Goal: Transaction & Acquisition: Purchase product/service

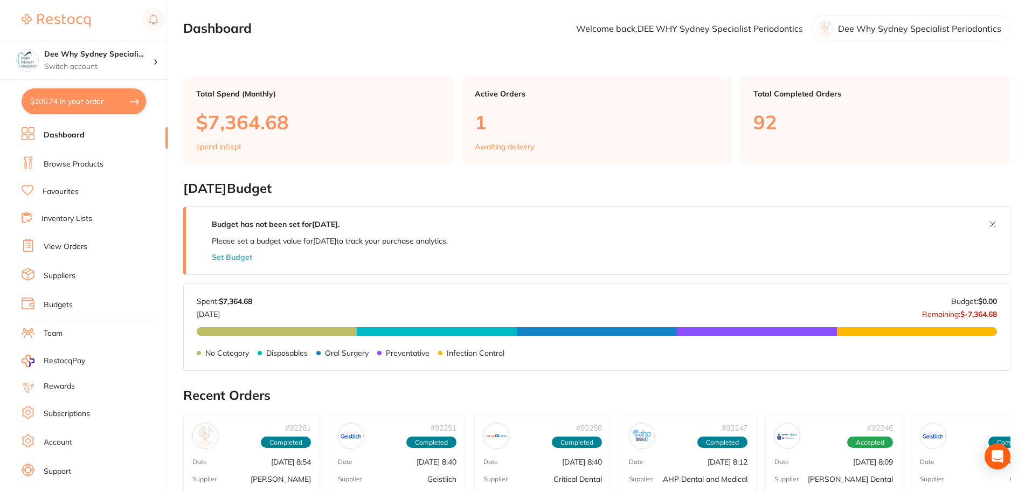
click at [105, 163] on li "Browse Products" at bounding box center [95, 164] width 146 height 16
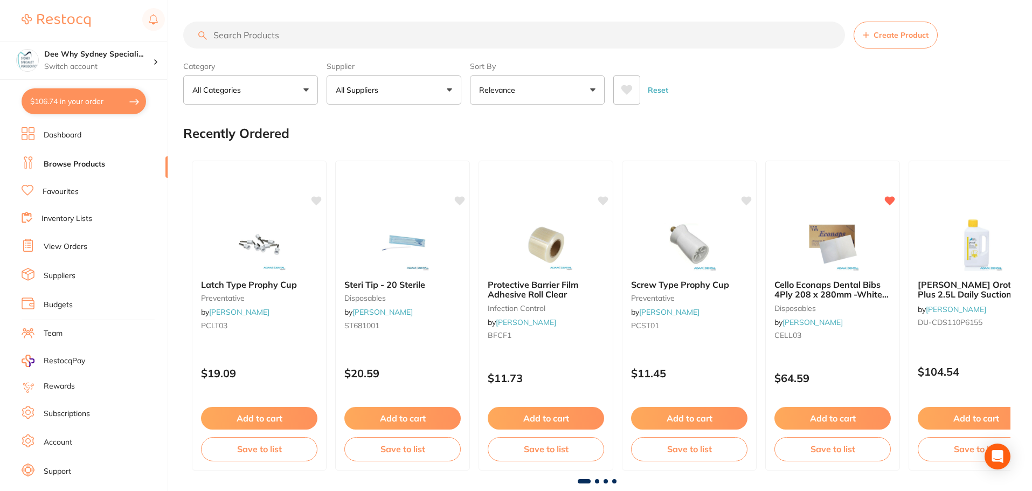
scroll to position [18, 0]
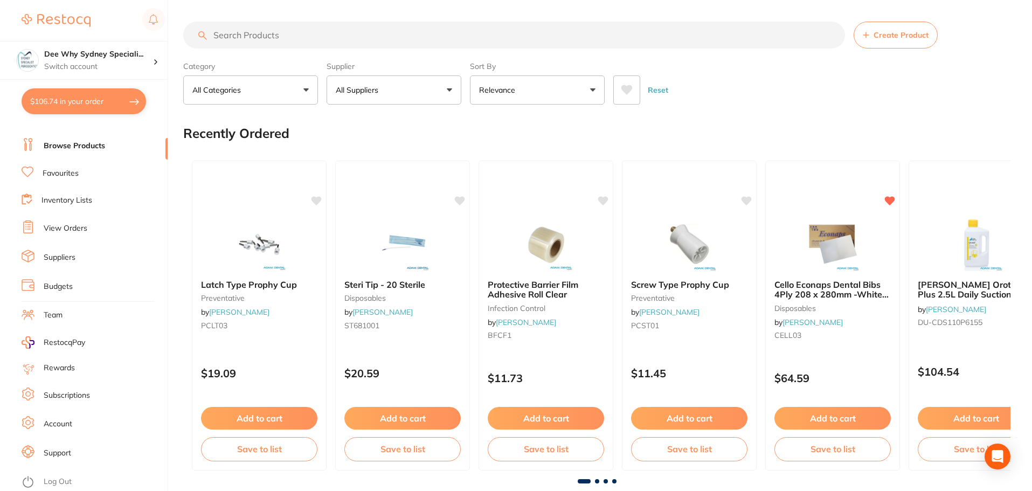
click at [78, 233] on link "View Orders" at bounding box center [66, 228] width 44 height 11
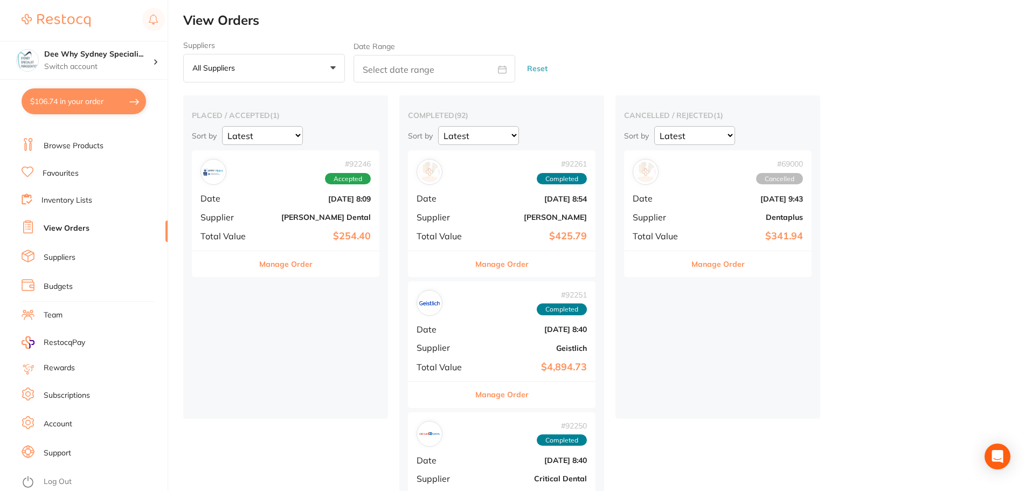
click at [251, 209] on div "# 92246 Accepted Date [DATE] 8:09 Supplier [PERSON_NAME] Dental Total Value $25…" at bounding box center [285, 200] width 187 height 100
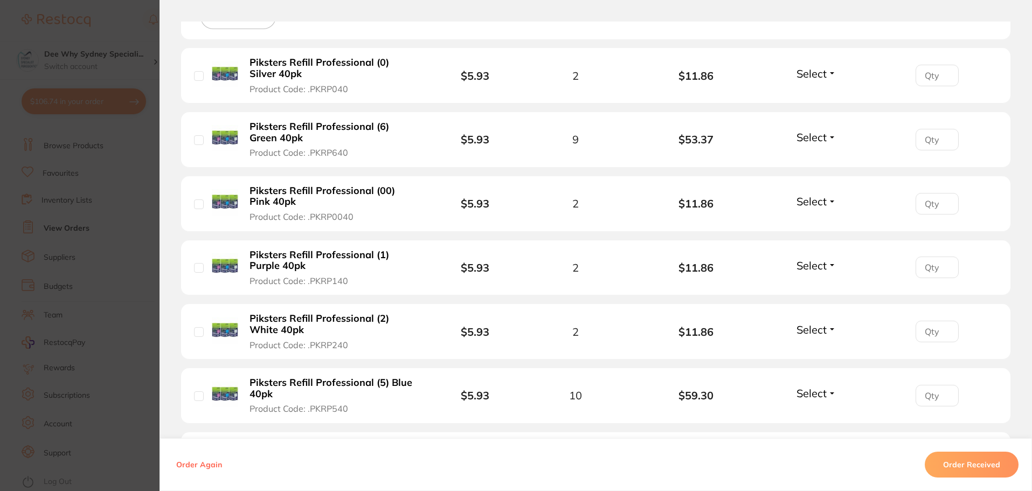
scroll to position [431, 0]
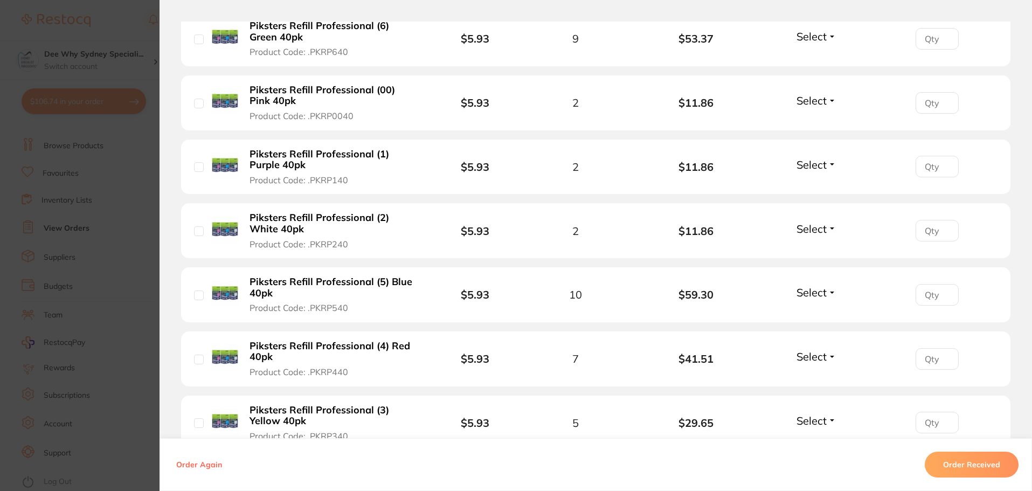
click at [992, 463] on button "Order Received" at bounding box center [972, 464] width 94 height 26
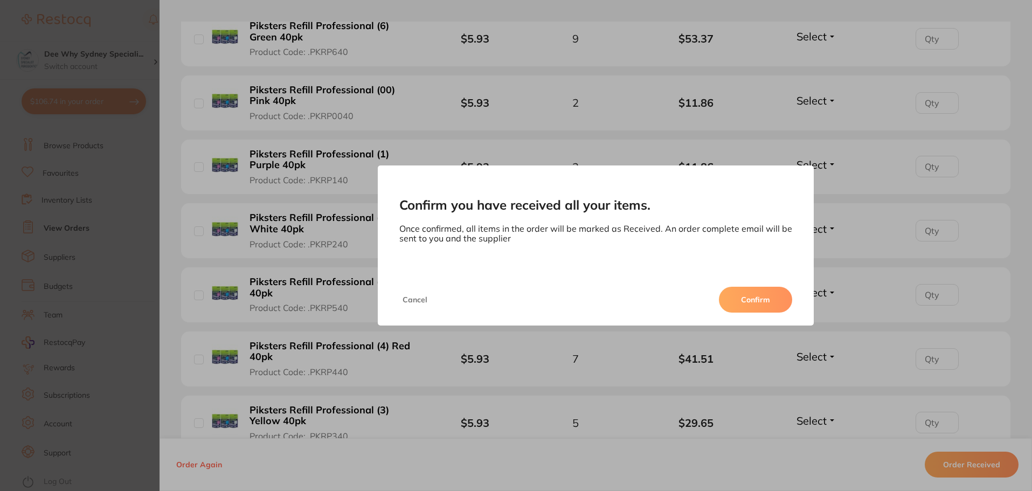
click at [755, 302] on button "Confirm" at bounding box center [755, 300] width 73 height 26
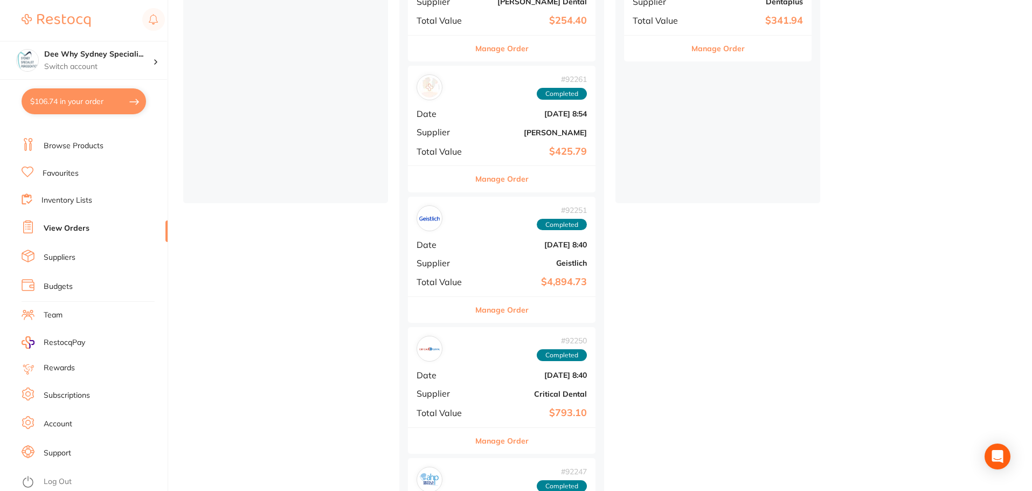
scroll to position [323, 0]
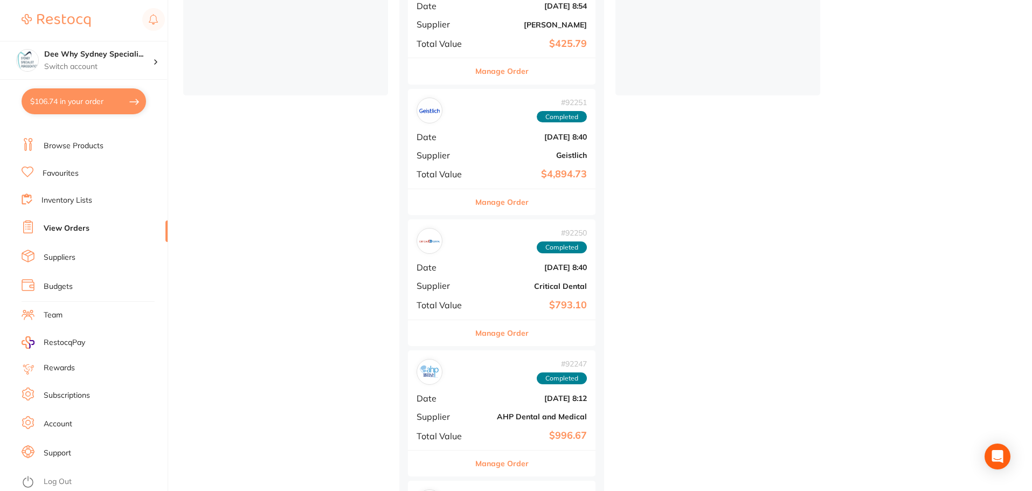
click at [68, 199] on link "Inventory Lists" at bounding box center [66, 200] width 51 height 11
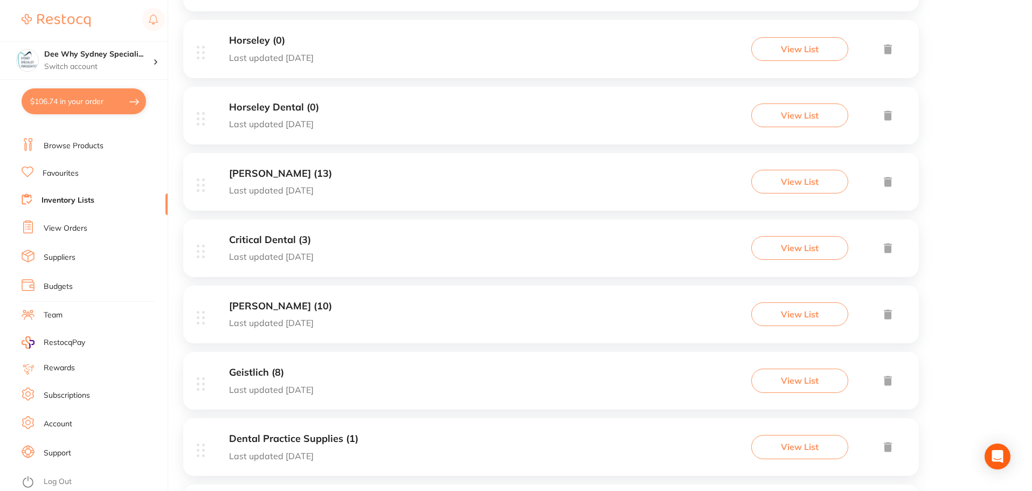
scroll to position [431, 0]
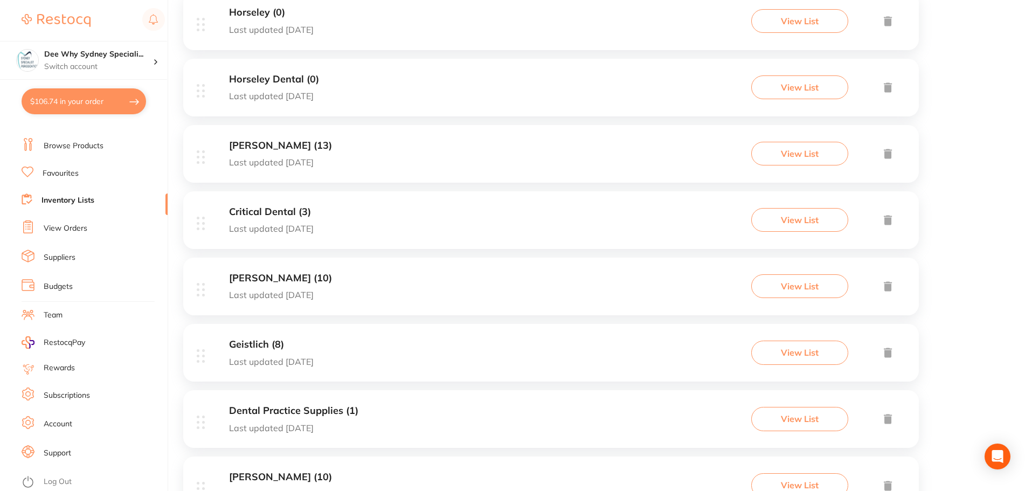
click at [286, 365] on p "Last updated [DATE]" at bounding box center [271, 362] width 85 height 10
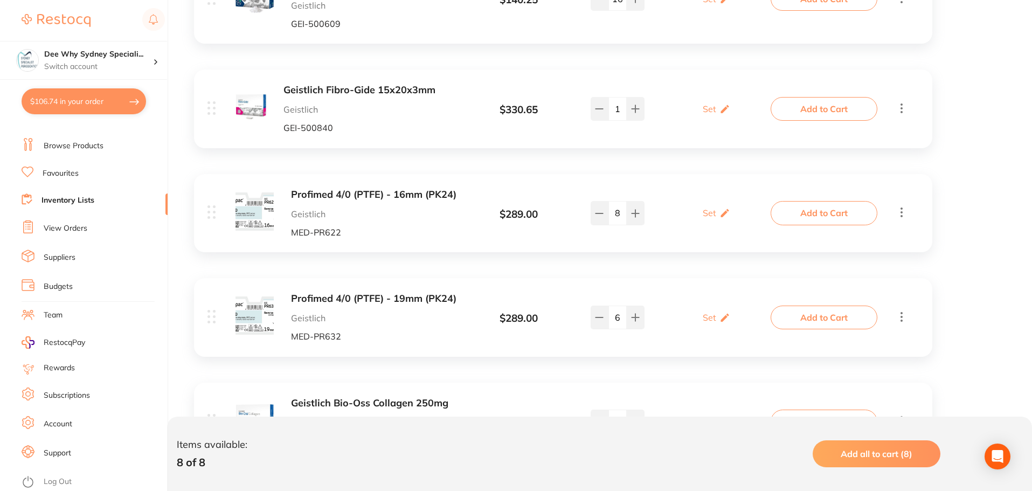
scroll to position [485, 0]
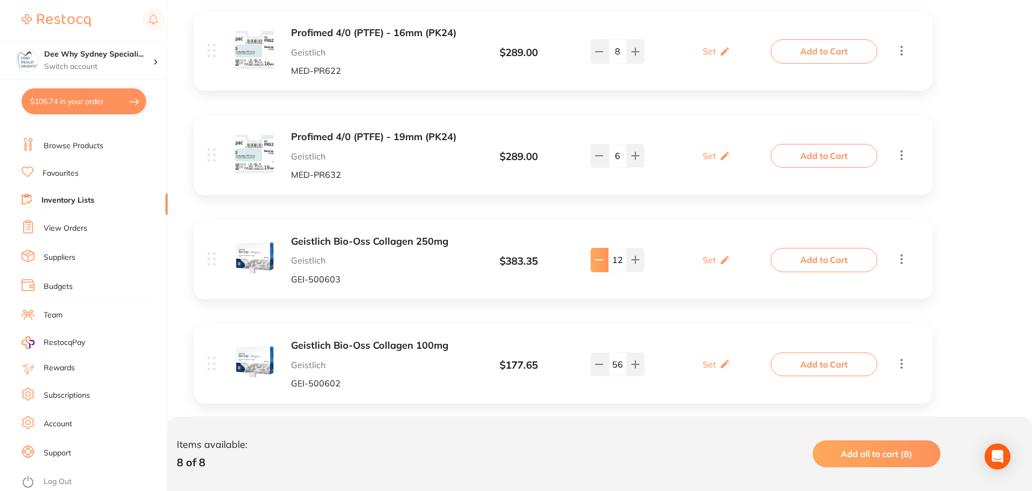
click at [593, 262] on button at bounding box center [599, 260] width 18 height 24
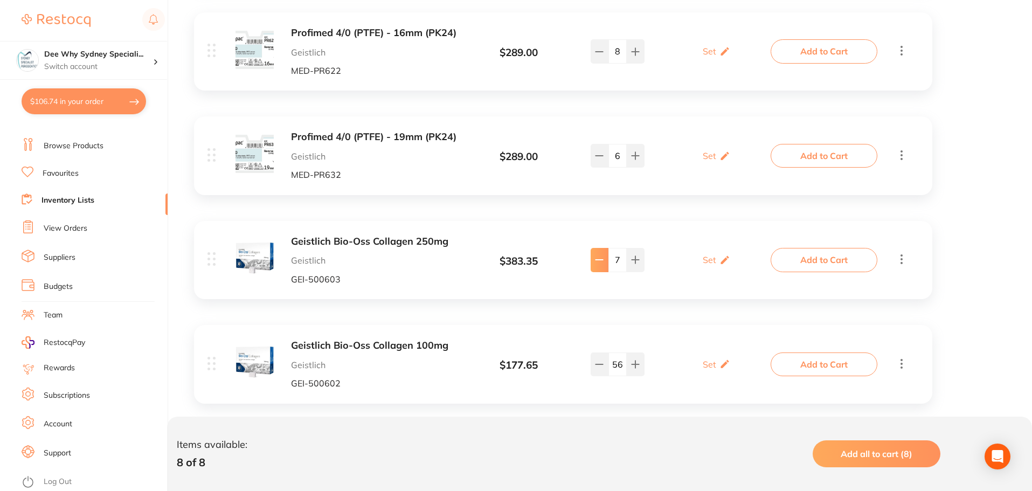
click at [593, 262] on button at bounding box center [599, 260] width 18 height 24
type input "5"
click at [851, 265] on button "Add to Cart" at bounding box center [823, 260] width 107 height 24
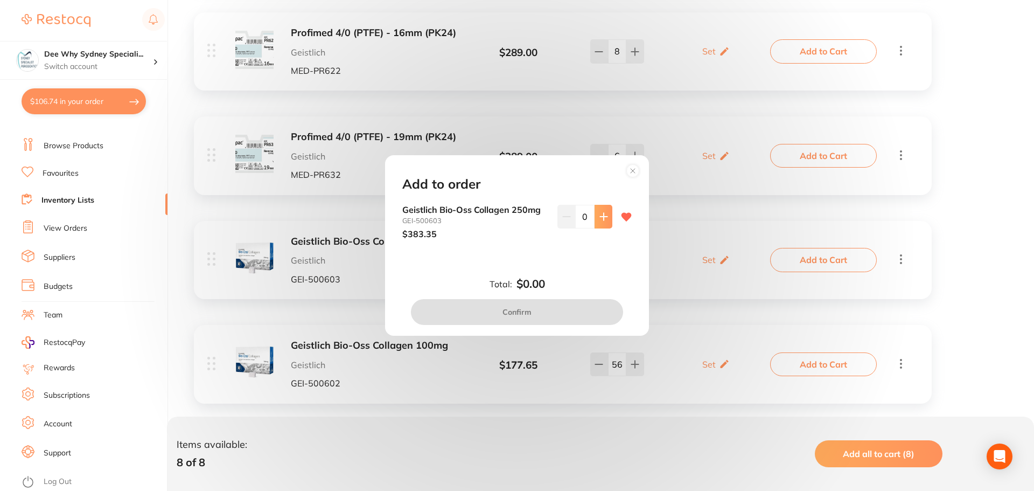
click at [596, 224] on button at bounding box center [604, 217] width 18 height 24
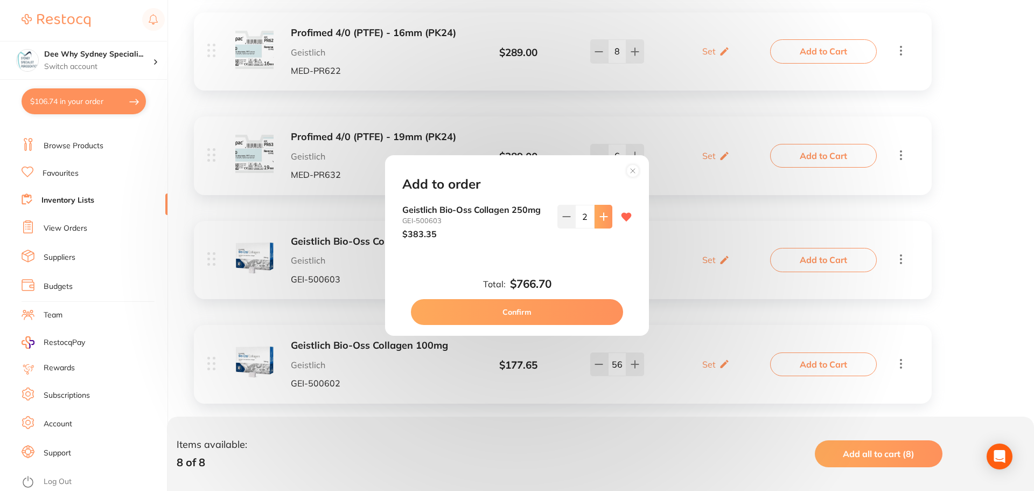
click at [596, 224] on button at bounding box center [604, 217] width 18 height 24
type input "3"
click at [542, 316] on button "Confirm" at bounding box center [517, 312] width 212 height 26
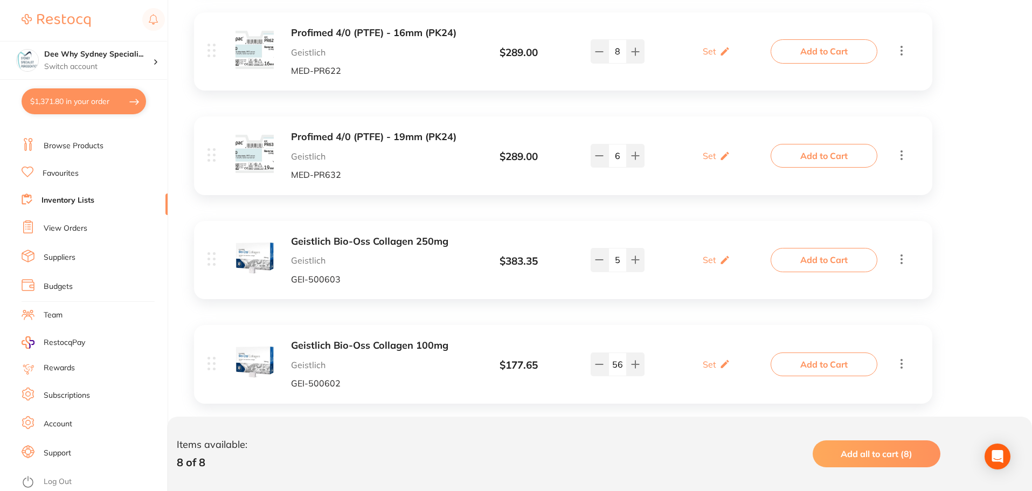
click at [54, 99] on button "$1,371.80 in your order" at bounding box center [84, 101] width 124 height 26
checkbox input "true"
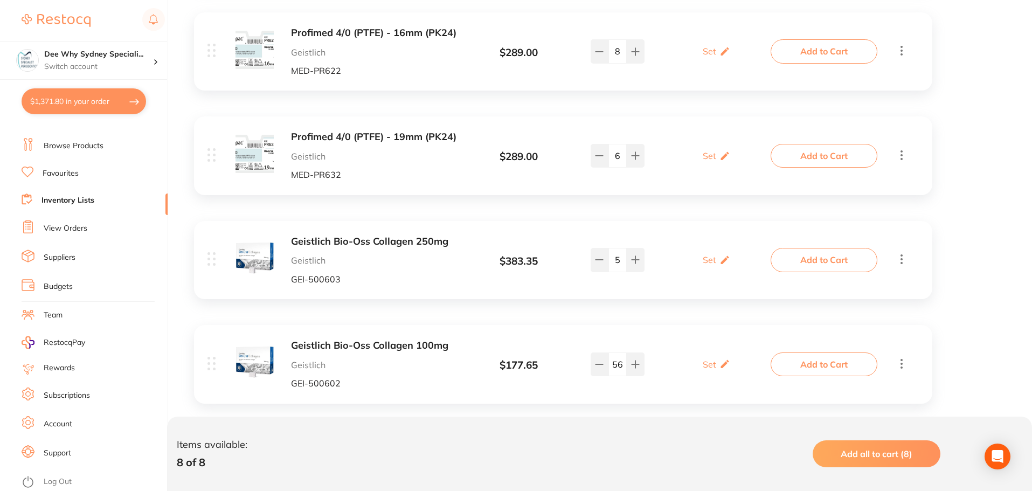
checkbox input "true"
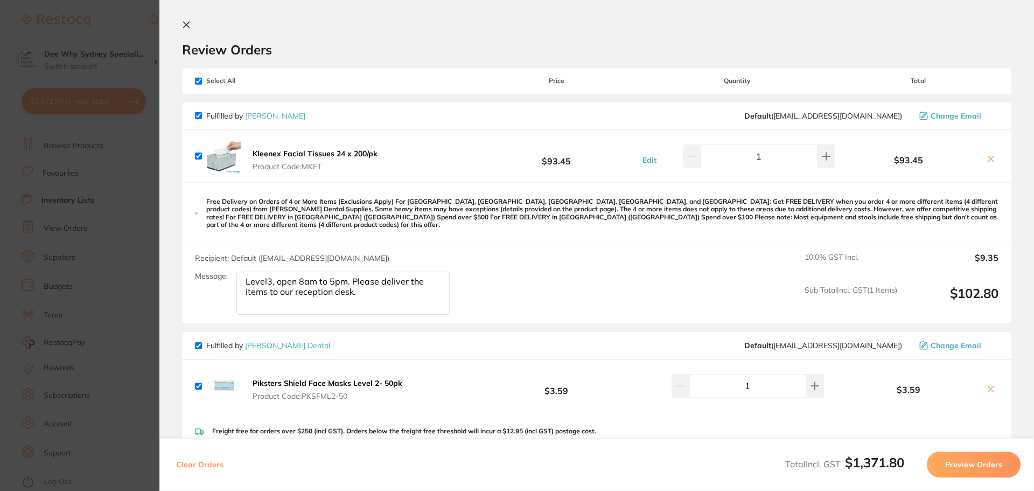
scroll to position [0, 0]
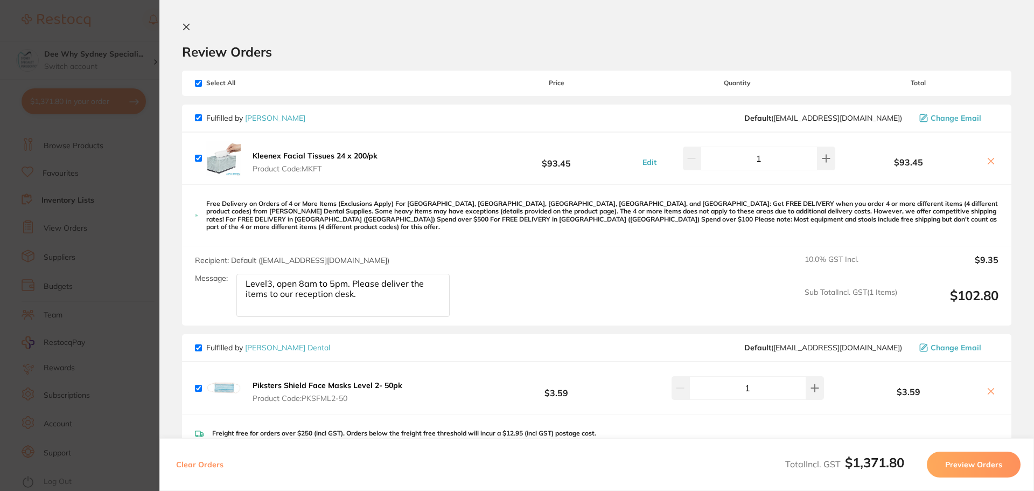
click at [198, 81] on input "checkbox" at bounding box center [198, 83] width 7 height 7
checkbox input "false"
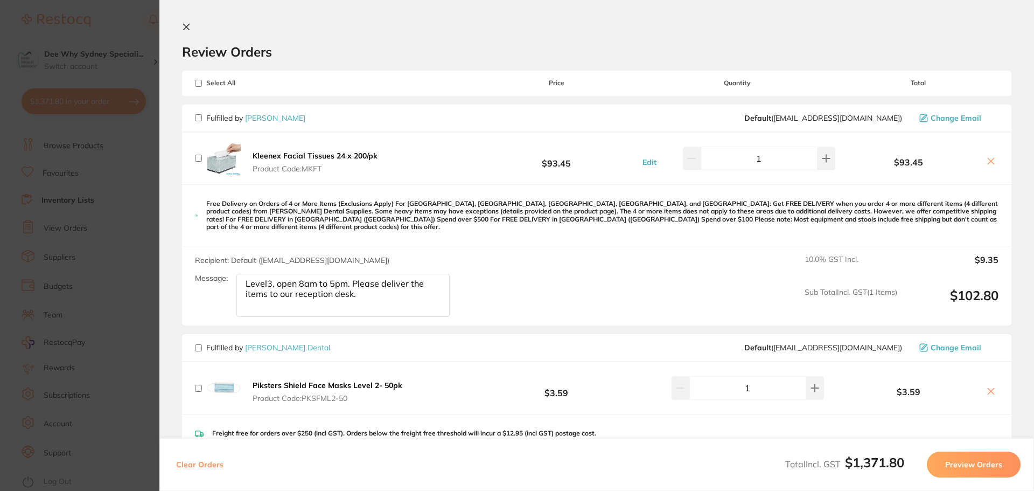
checkbox input "false"
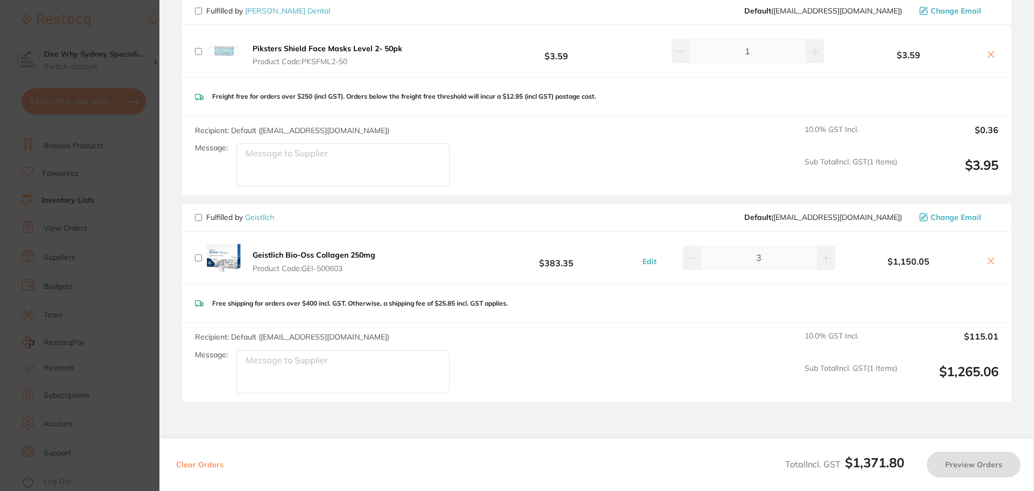
scroll to position [410, 0]
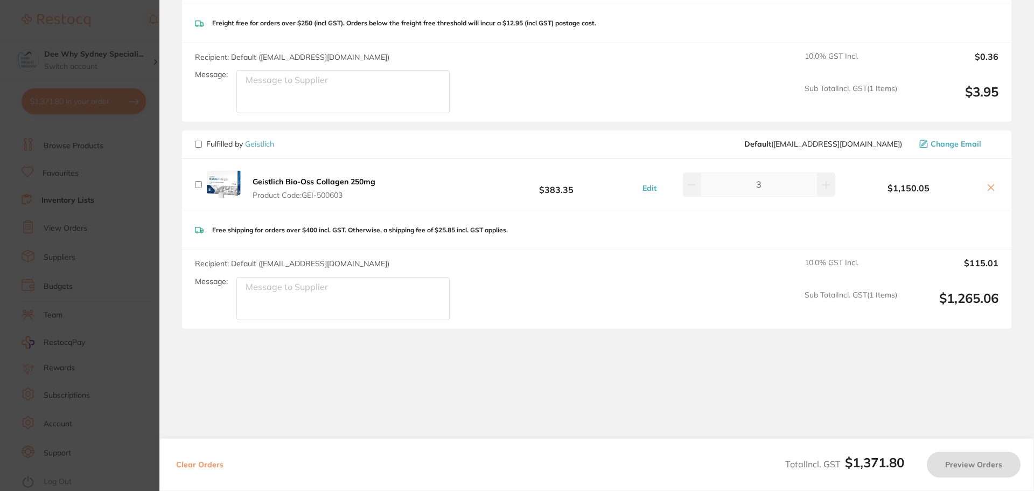
click at [349, 279] on textarea "Message:" at bounding box center [343, 298] width 213 height 43
type textarea "L"
type textarea "o"
type textarea "Level3, open 8am to 5pm. Please deliver the items to our reception desk."
click at [197, 141] on input "checkbox" at bounding box center [198, 144] width 7 height 7
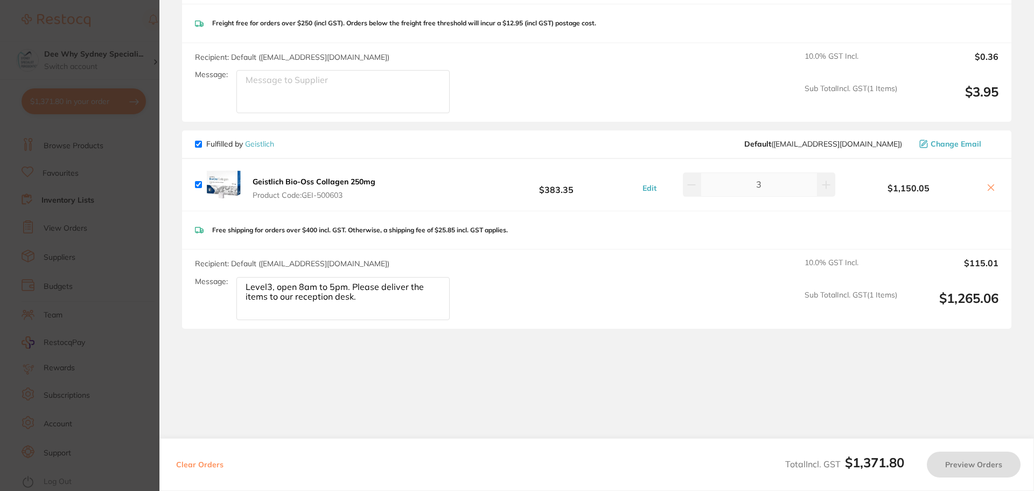
checkbox input "true"
click at [984, 465] on button "Preview Orders" at bounding box center [974, 464] width 94 height 26
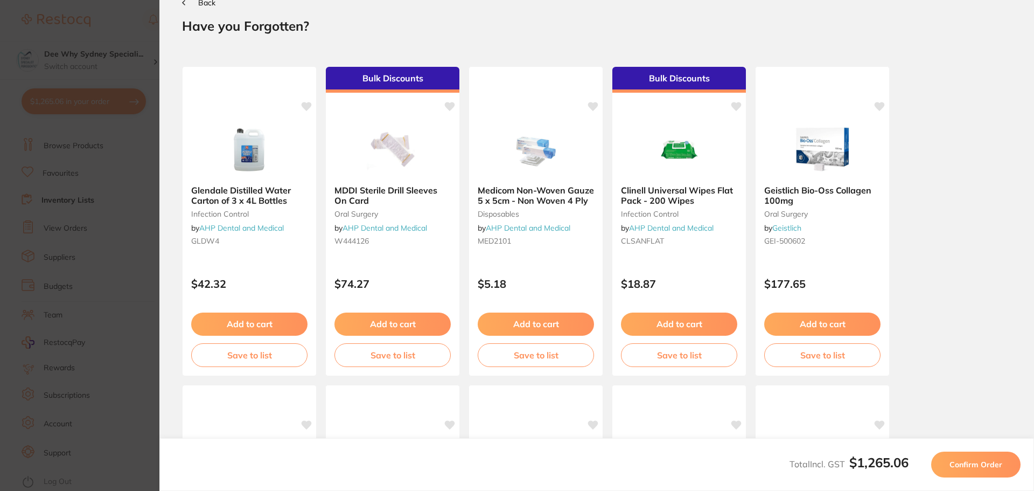
scroll to position [0, 0]
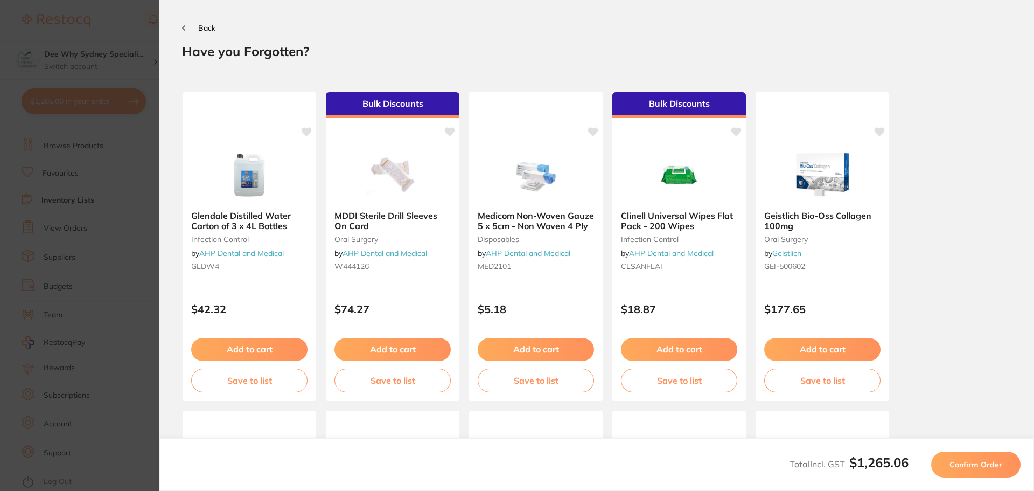
click at [978, 470] on button "Confirm Order" at bounding box center [976, 464] width 89 height 26
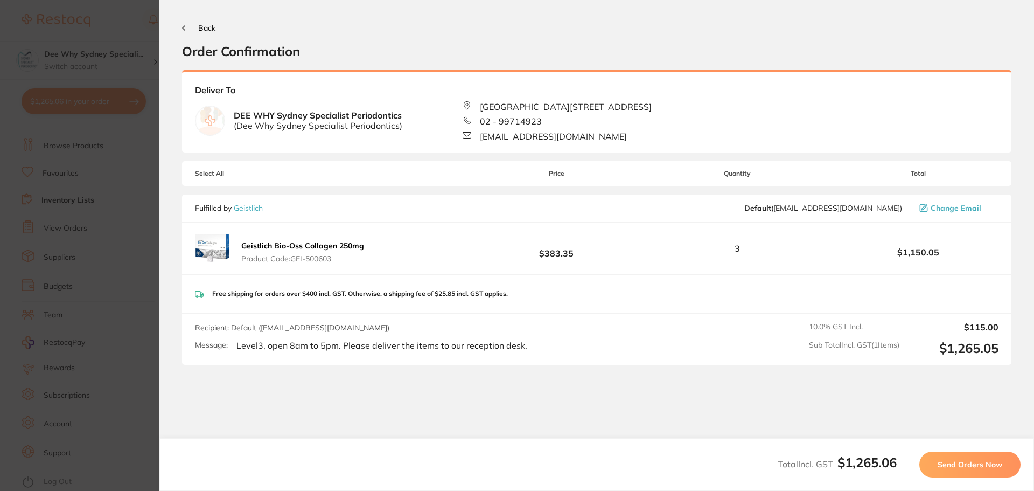
click at [946, 465] on span "Send Orders Now" at bounding box center [970, 465] width 65 height 10
